Goal: Task Accomplishment & Management: Complete application form

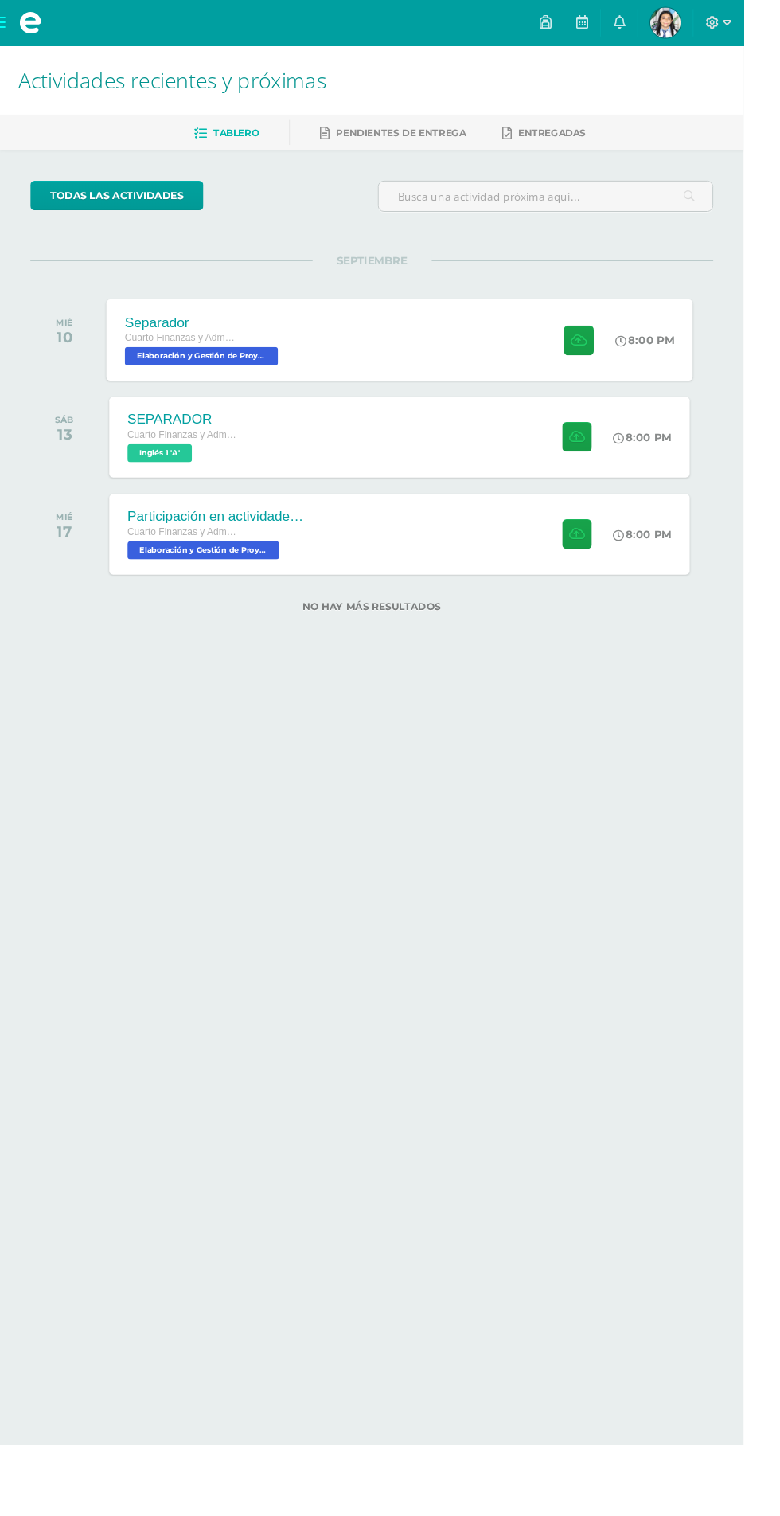
click at [647, 357] on icon at bounding box center [652, 357] width 12 height 12
click at [596, 471] on button at bounding box center [607, 458] width 31 height 31
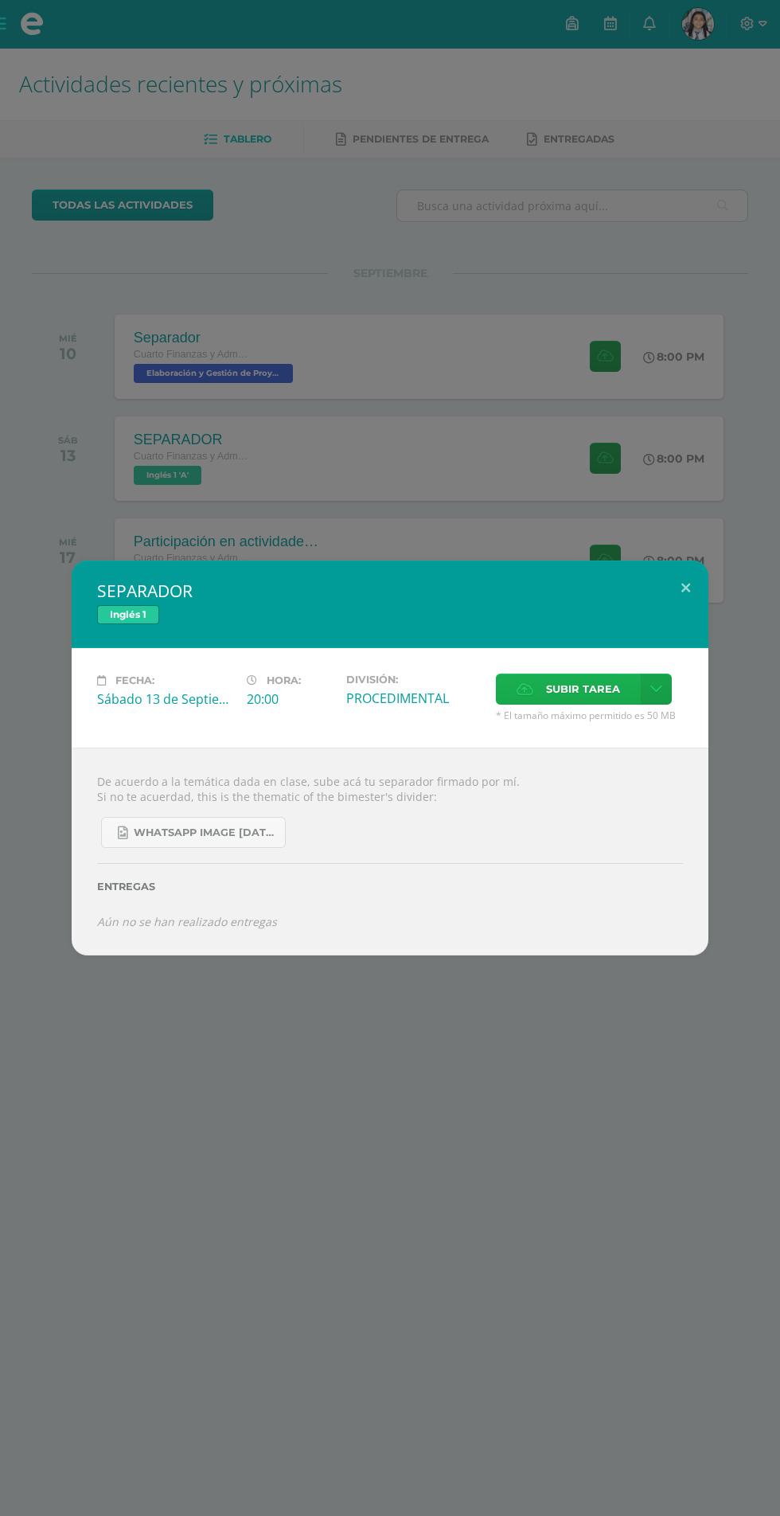
click at [556, 703] on span "Subir tarea" at bounding box center [583, 688] width 74 height 29
click at [0, 0] on input "Subir tarea" at bounding box center [0, 0] width 0 height 0
click at [226, 838] on span "WhatsApp Image 2025-09-02 at 6.38.05 PM.jpeg" at bounding box center [205, 833] width 143 height 13
click at [686, 588] on button at bounding box center [685, 588] width 45 height 54
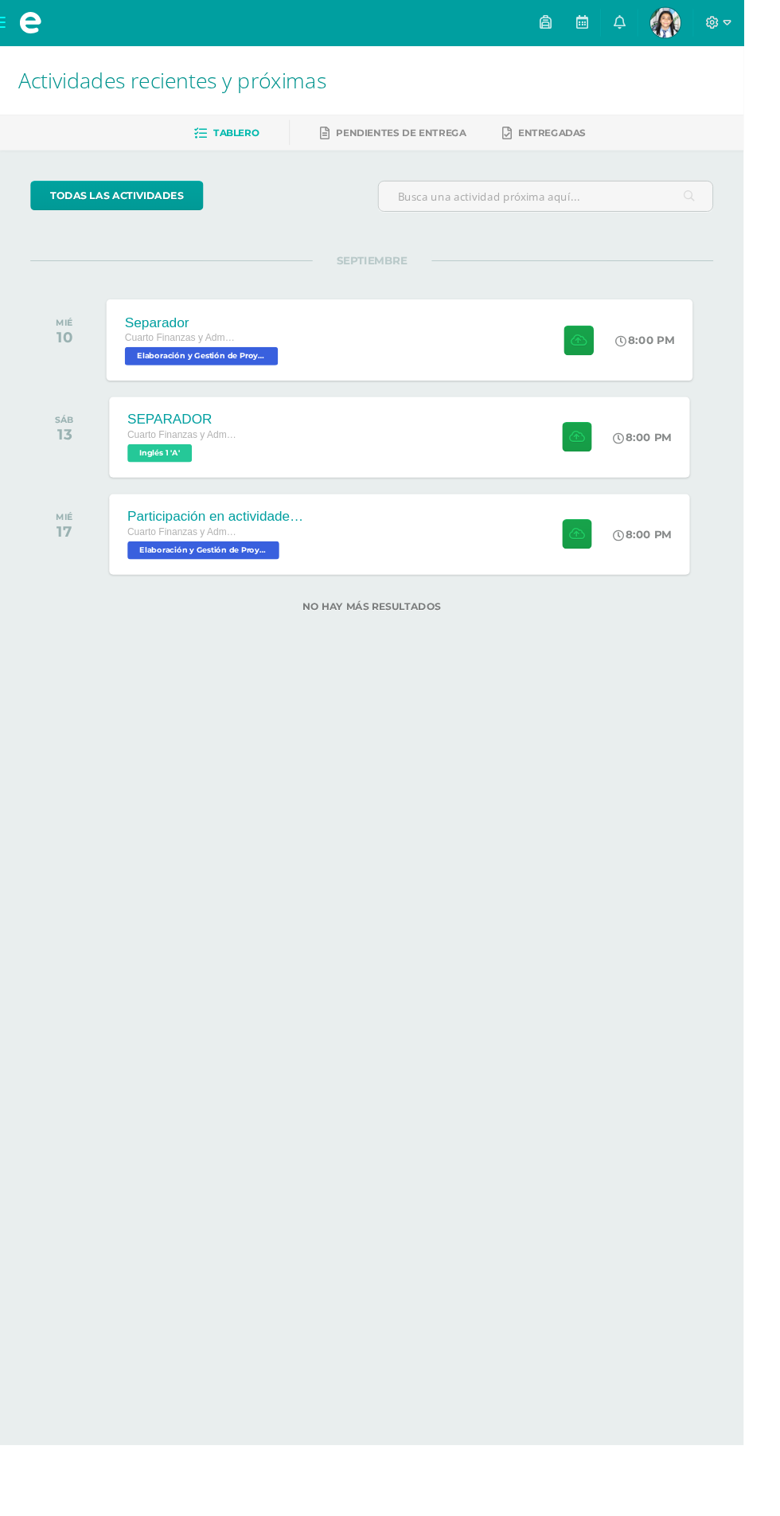
click at [647, 356] on icon at bounding box center [652, 357] width 12 height 12
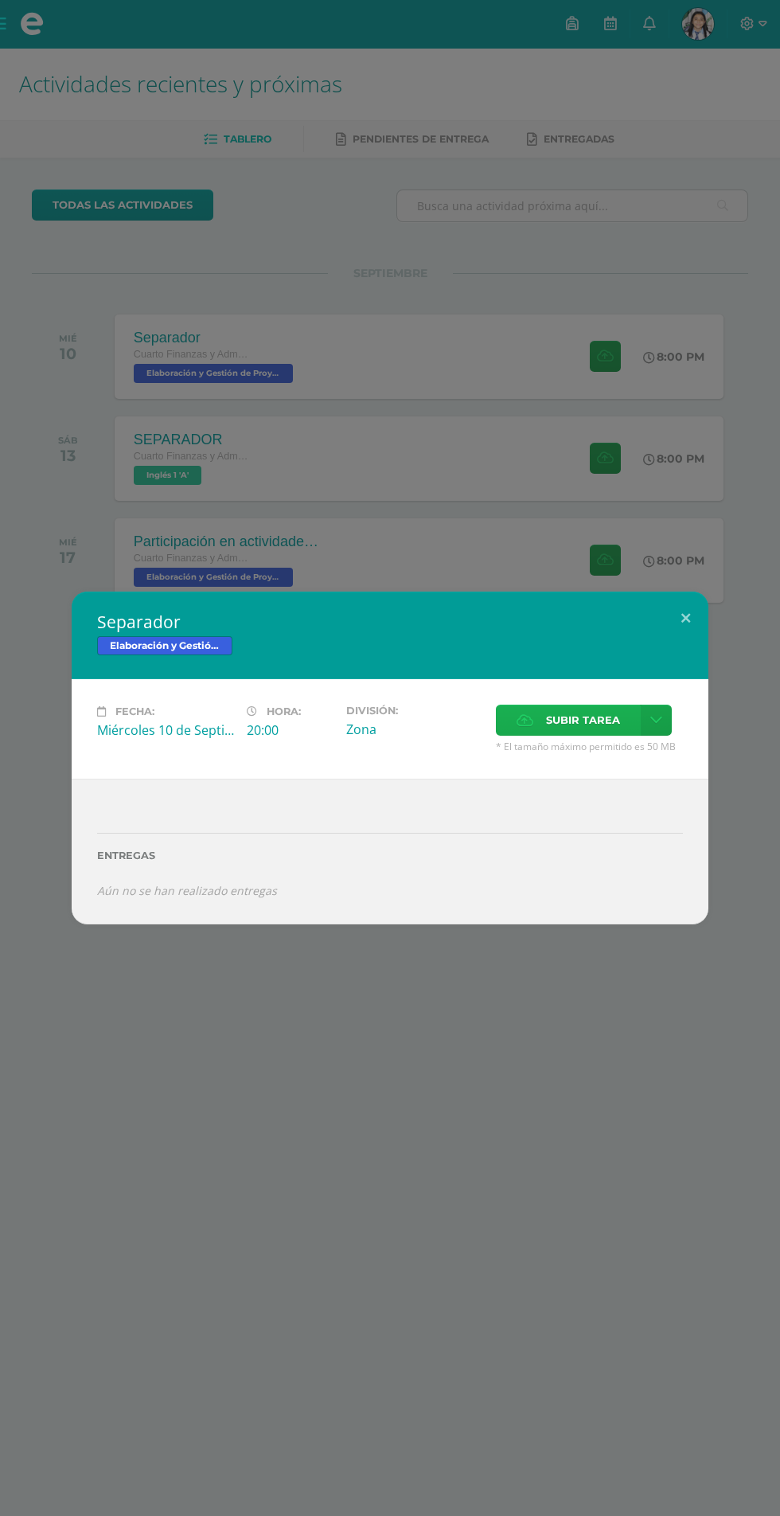
click at [565, 726] on span "Subir tarea" at bounding box center [583, 719] width 74 height 29
click at [0, 0] on input "Subir tarea" at bounding box center [0, 0] width 0 height 0
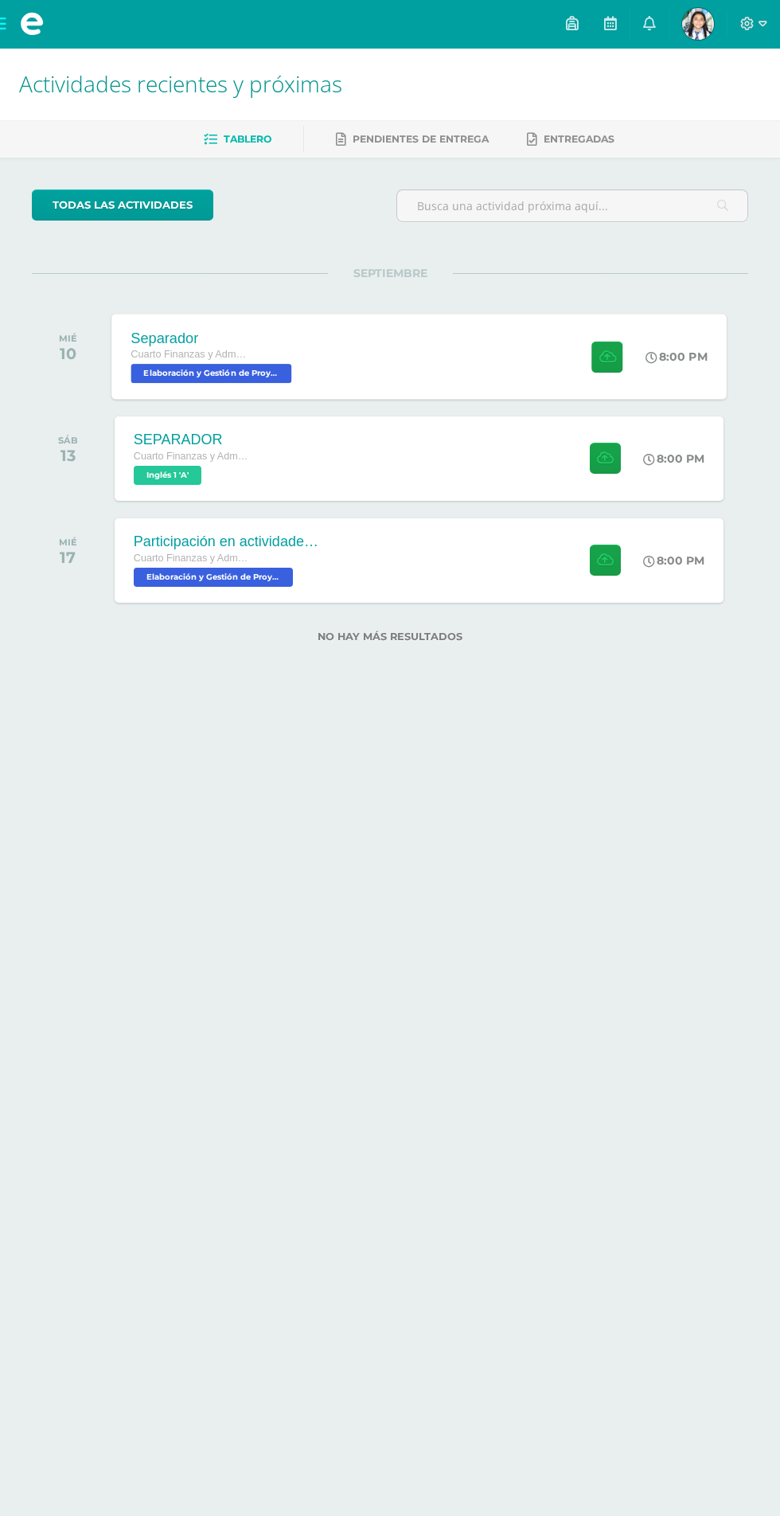
click at [647, 357] on icon at bounding box center [652, 357] width 12 height 12
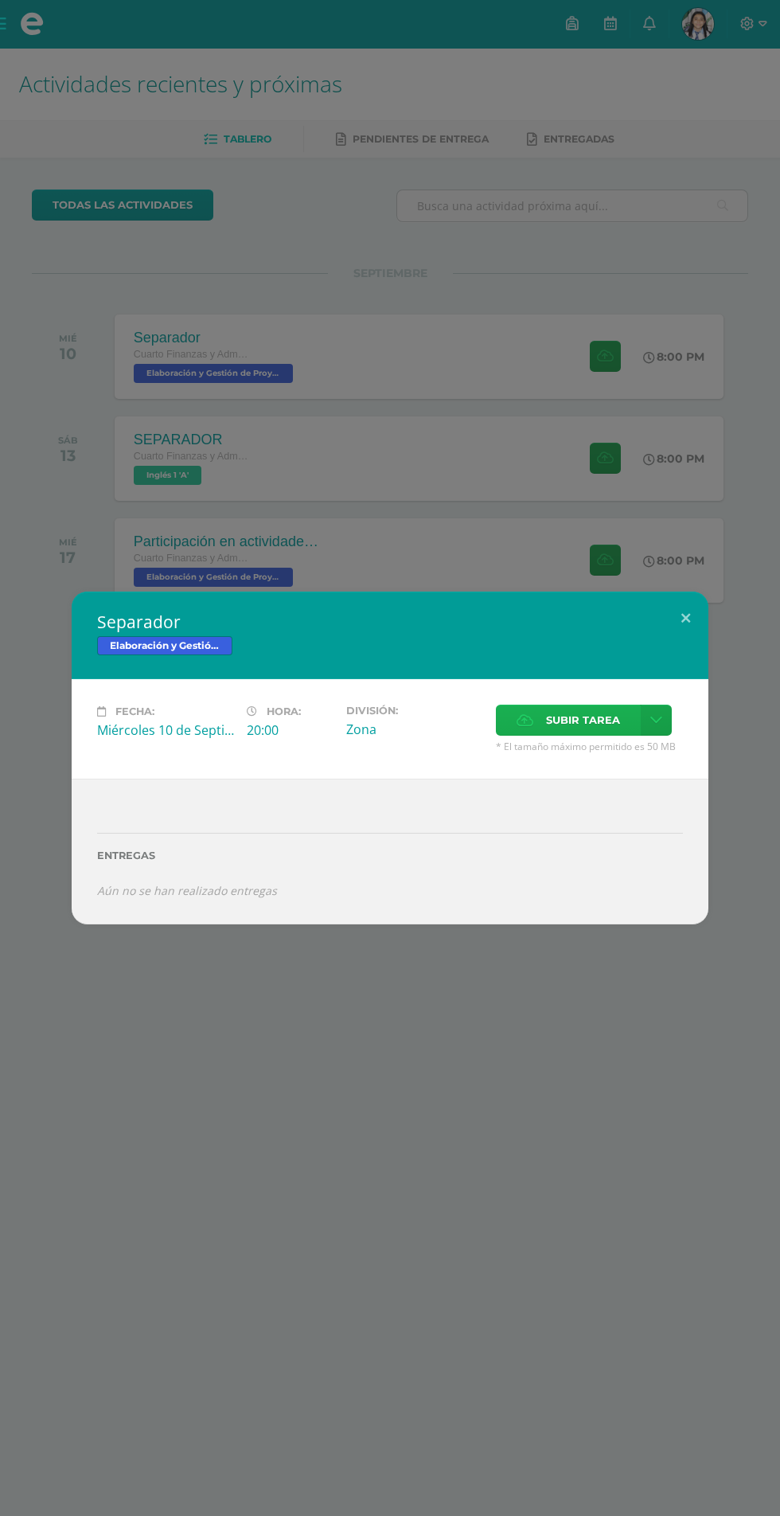
click at [578, 722] on span "Subir tarea" at bounding box center [583, 719] width 74 height 29
click at [0, 0] on input "Subir tarea" at bounding box center [0, 0] width 0 height 0
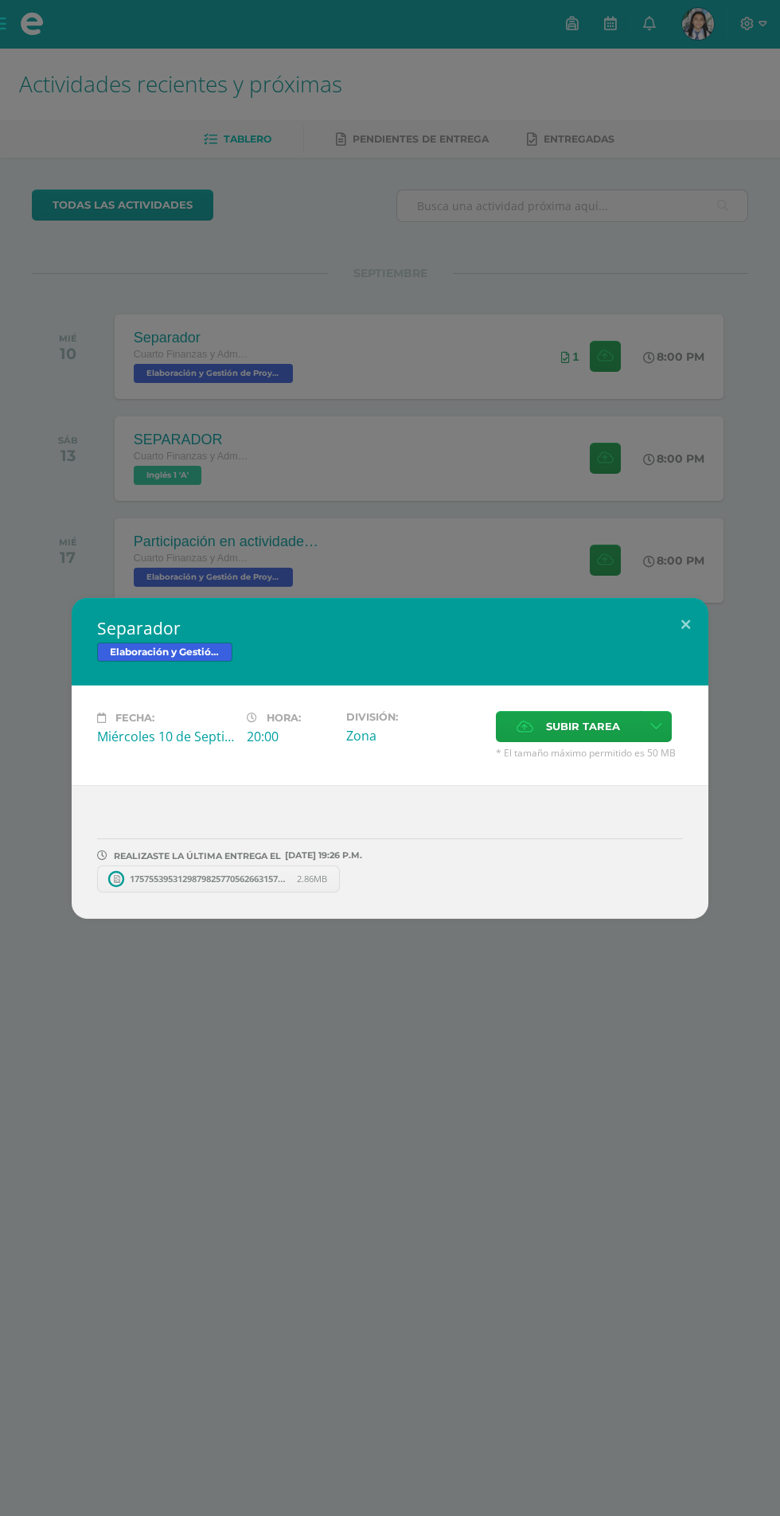
click at [256, 1143] on div "Separador Elaboración y Gestión de Proyectos Fecha: Miércoles 10 de Septiembre …" at bounding box center [390, 758] width 780 height 1516
